Goal: Transaction & Acquisition: Obtain resource

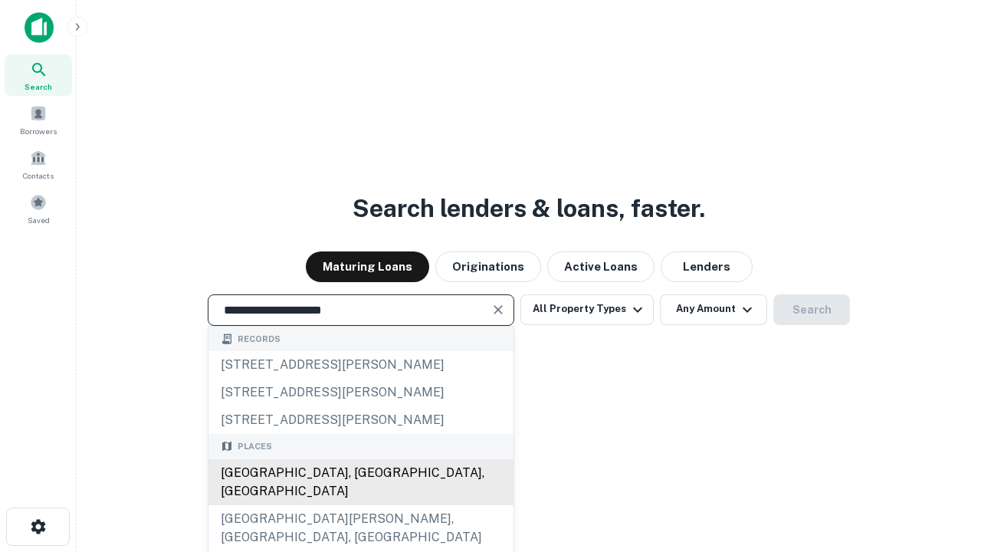
click at [360, 505] on div "[GEOGRAPHIC_DATA], [GEOGRAPHIC_DATA], [GEOGRAPHIC_DATA]" at bounding box center [360, 482] width 305 height 46
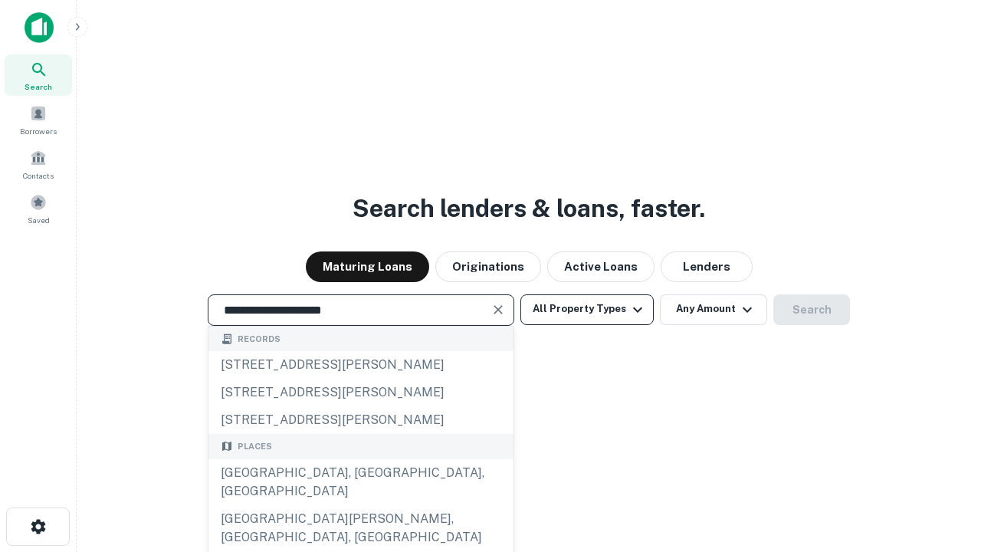
type input "**********"
click at [587, 309] on button "All Property Types" at bounding box center [586, 309] width 133 height 31
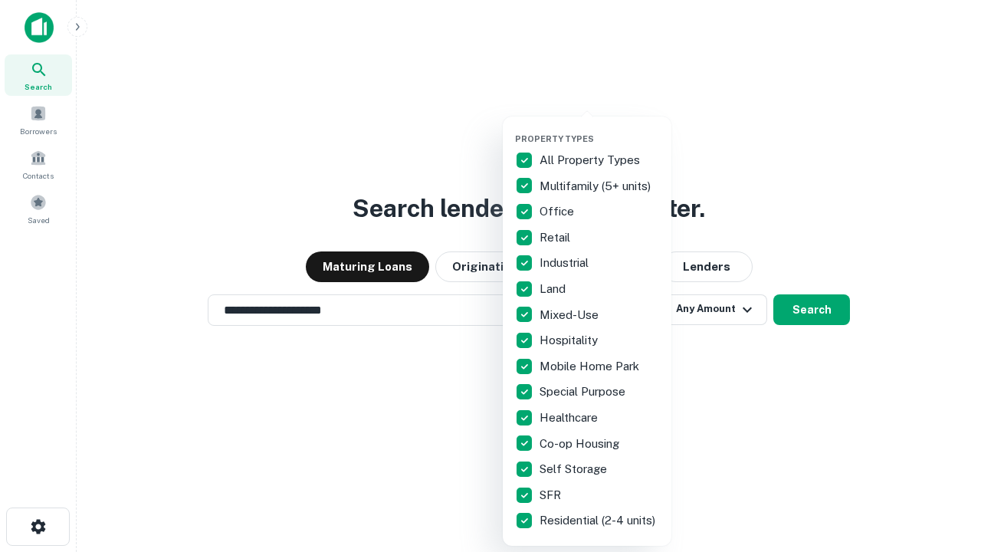
click at [599, 129] on button "button" at bounding box center [599, 129] width 169 height 1
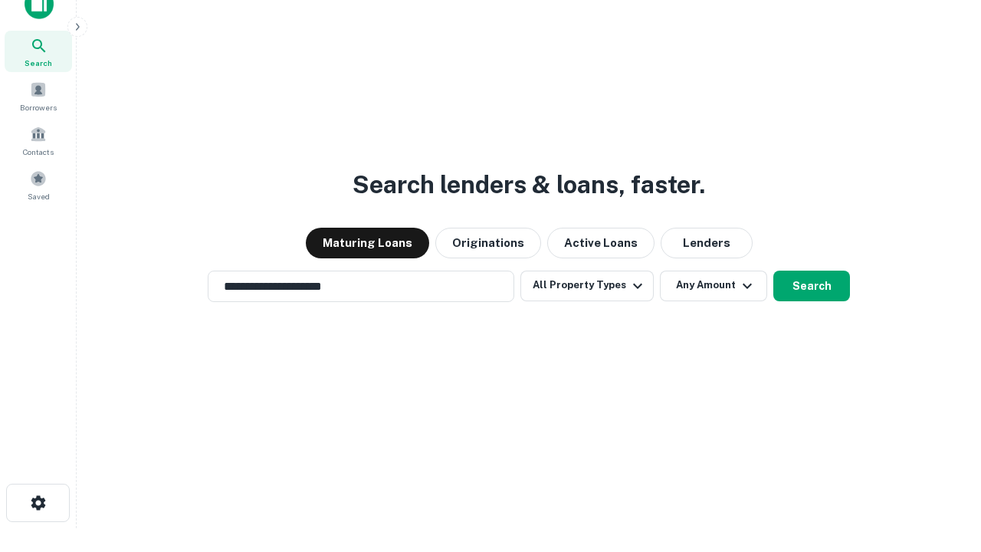
scroll to position [9, 185]
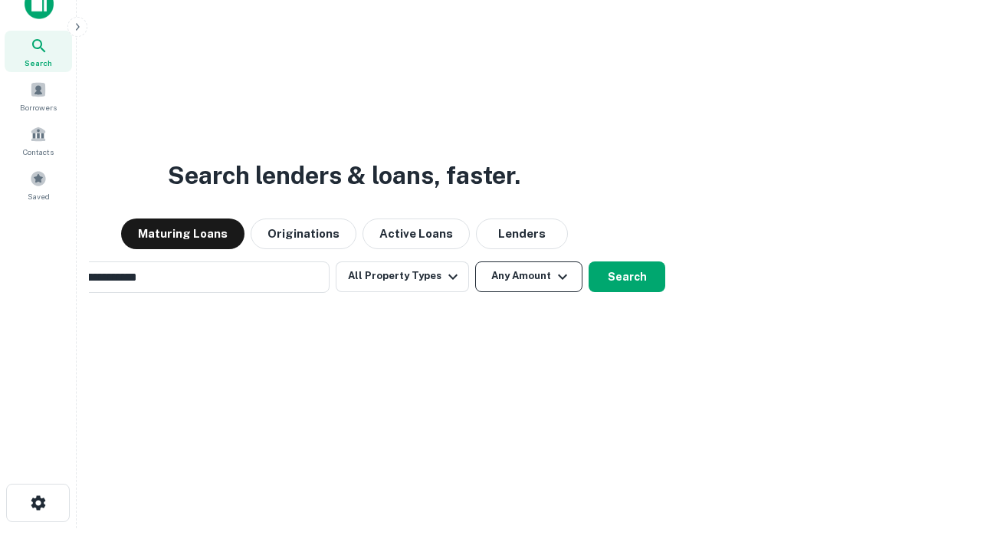
click at [475, 261] on button "Any Amount" at bounding box center [528, 276] width 107 height 31
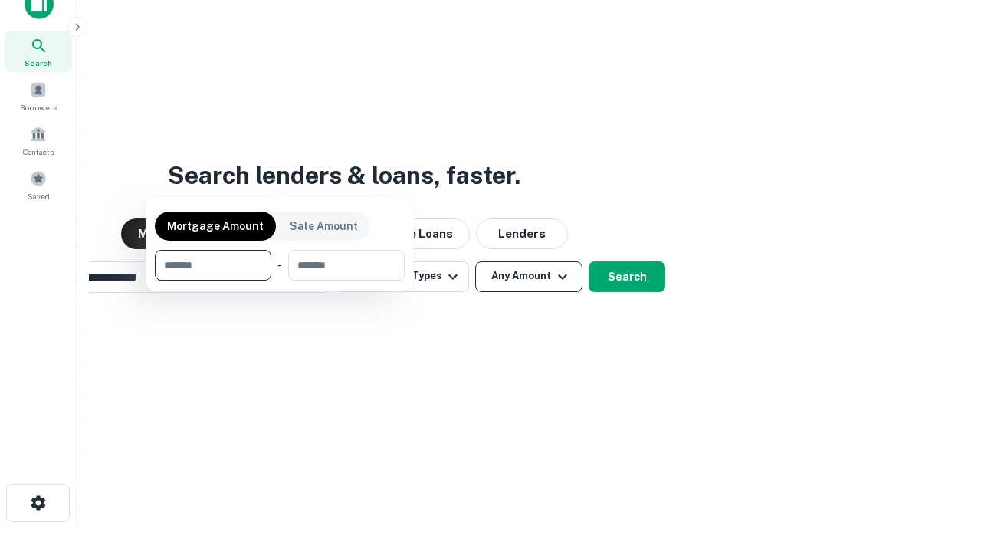
scroll to position [25, 0]
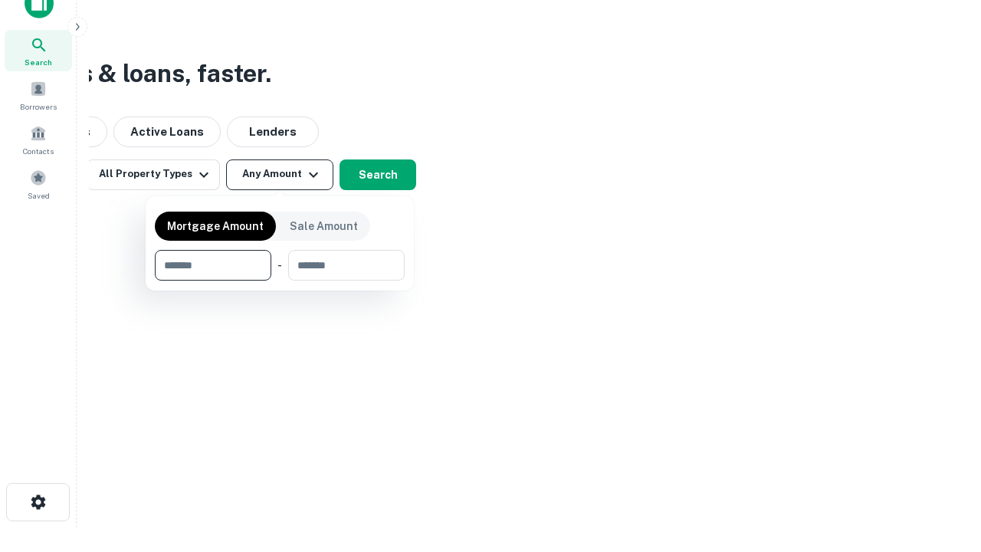
type input "*******"
click at [280, 280] on button "button" at bounding box center [280, 280] width 250 height 1
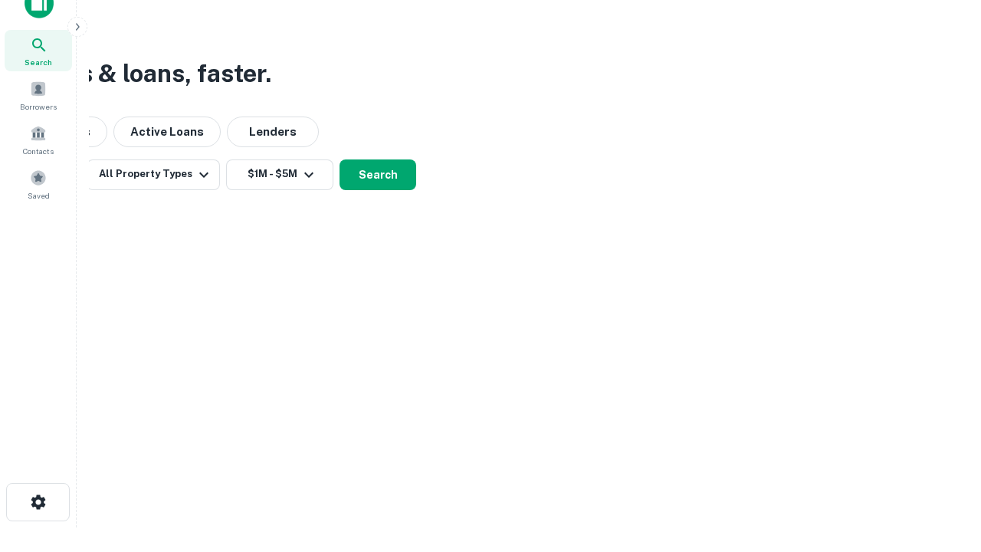
scroll to position [9, 283]
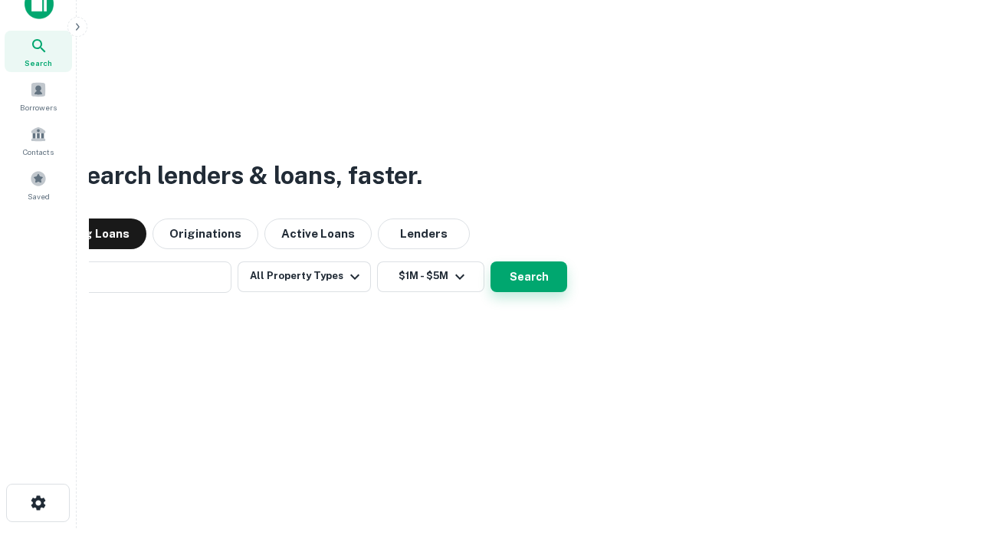
click at [490, 261] on button "Search" at bounding box center [528, 276] width 77 height 31
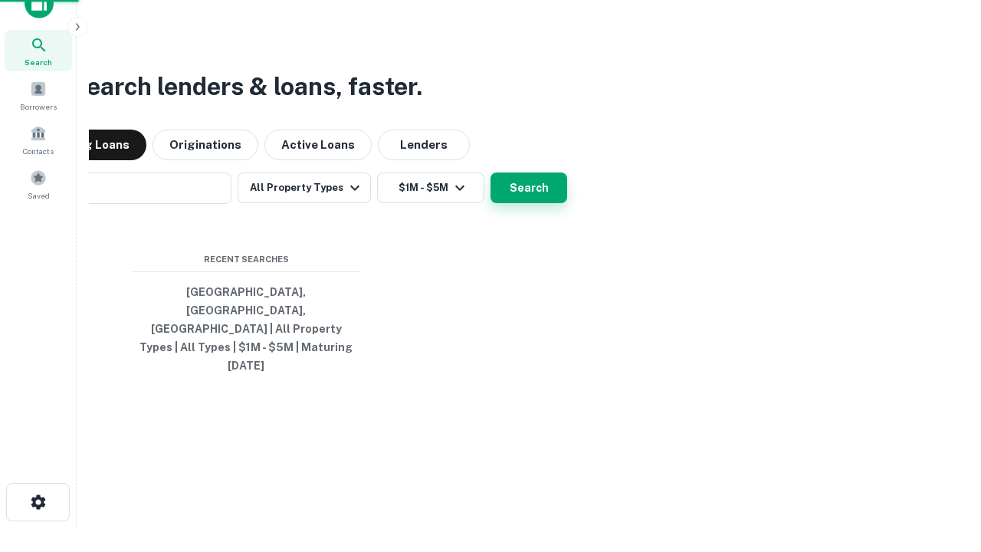
scroll to position [41, 434]
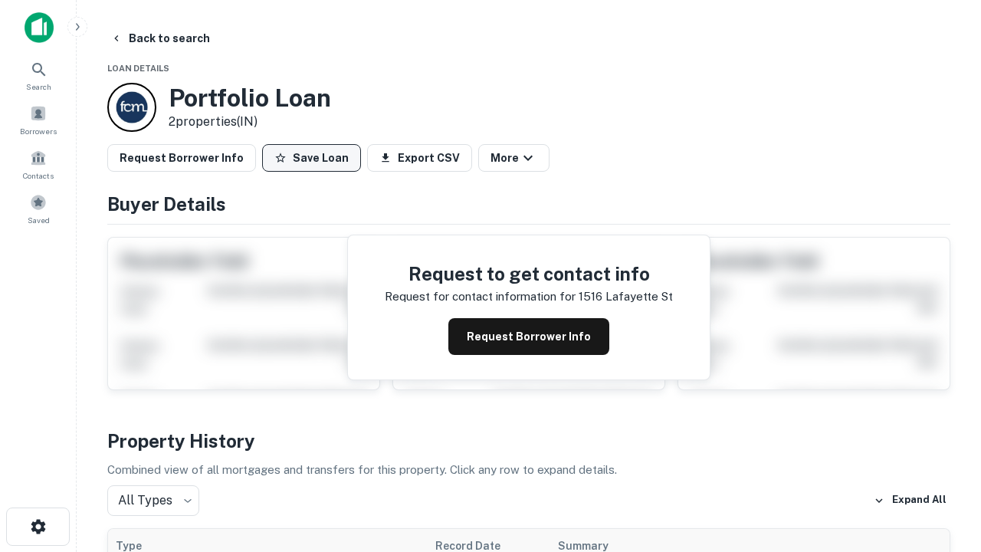
click at [311, 158] on button "Save Loan" at bounding box center [311, 158] width 99 height 28
click at [315, 158] on button "Loan Saved" at bounding box center [315, 158] width 106 height 28
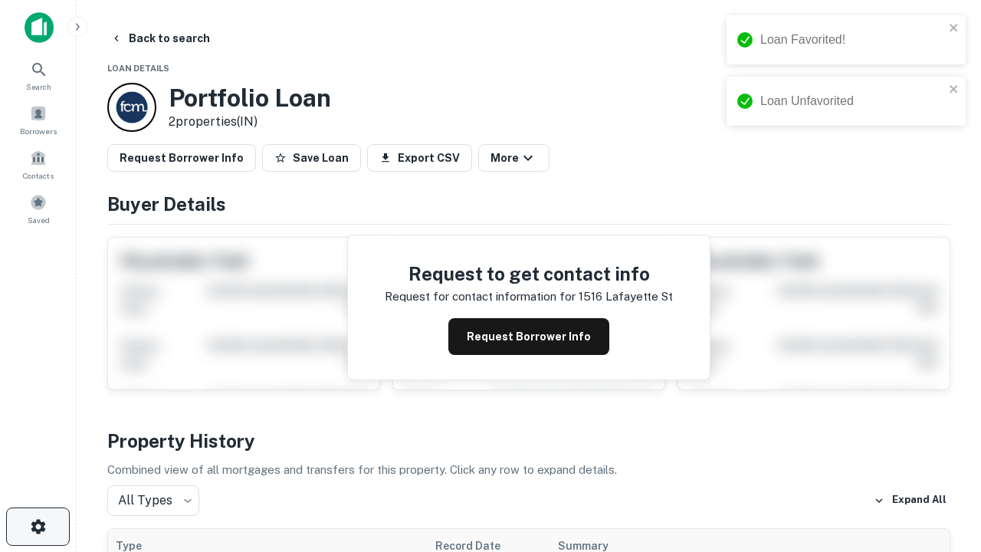
click at [38, 526] on icon "button" at bounding box center [38, 526] width 18 height 18
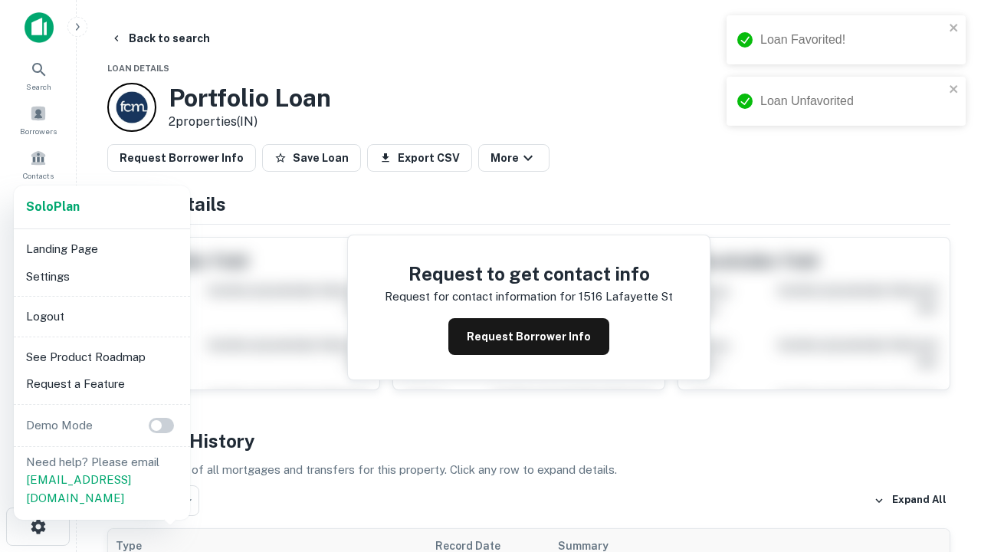
click at [101, 316] on li "Logout" at bounding box center [102, 317] width 164 height 28
